Goal: Task Accomplishment & Management: Manage account settings

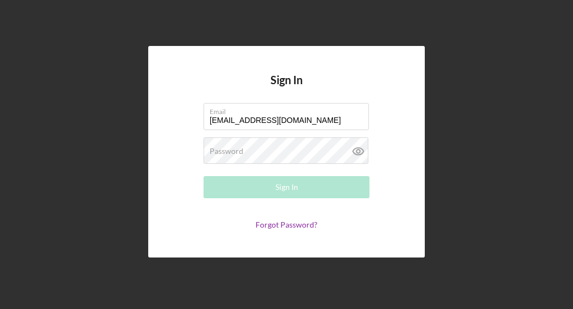
type input "[EMAIL_ADDRESS][DOMAIN_NAME]"
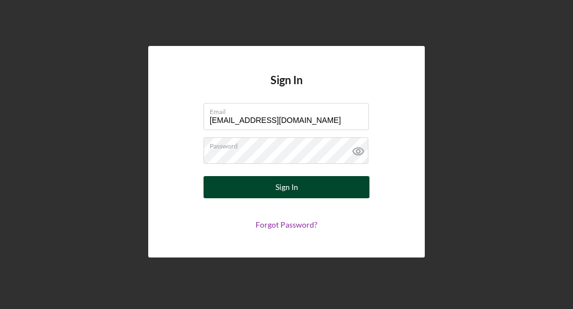
click at [272, 189] on button "Sign In" at bounding box center [287, 187] width 166 height 22
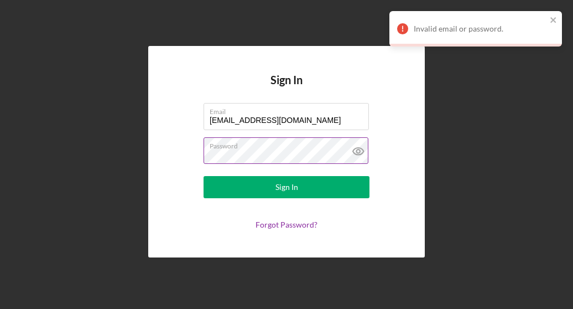
click at [360, 153] on icon at bounding box center [359, 151] width 28 height 28
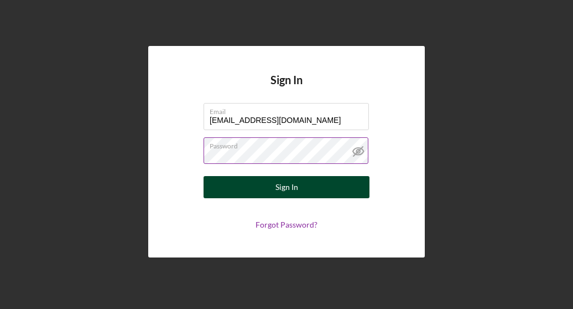
click at [352, 181] on button "Sign In" at bounding box center [287, 187] width 166 height 22
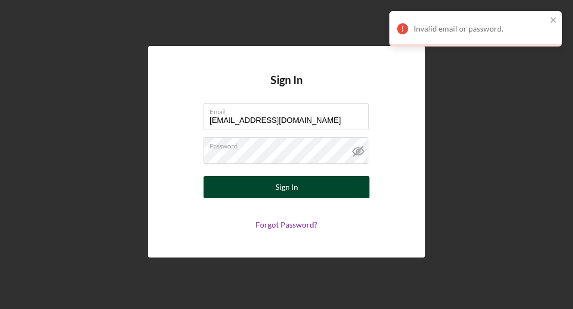
click at [293, 181] on div "Sign In" at bounding box center [286, 187] width 23 height 22
